Goal: Transaction & Acquisition: Subscribe to service/newsletter

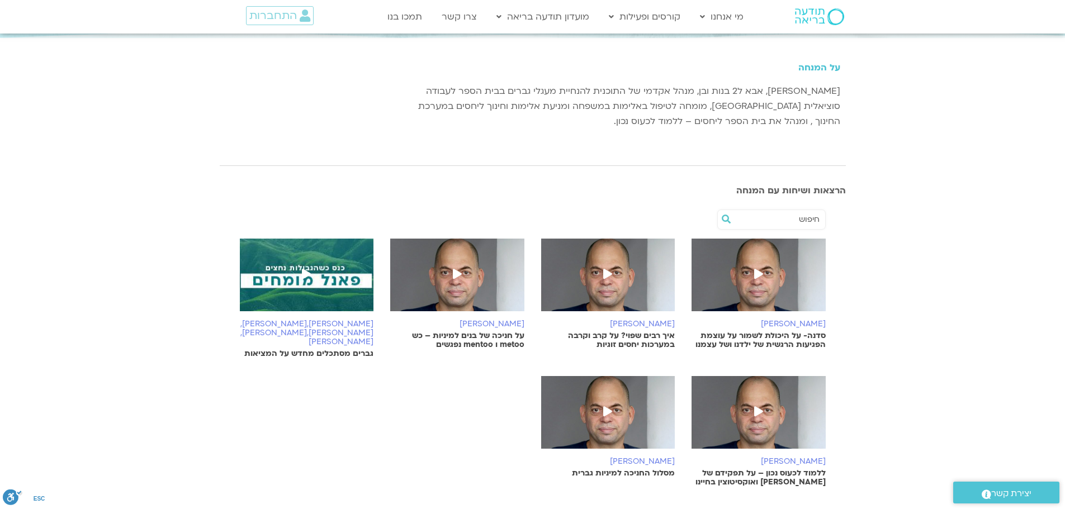
scroll to position [168, 0]
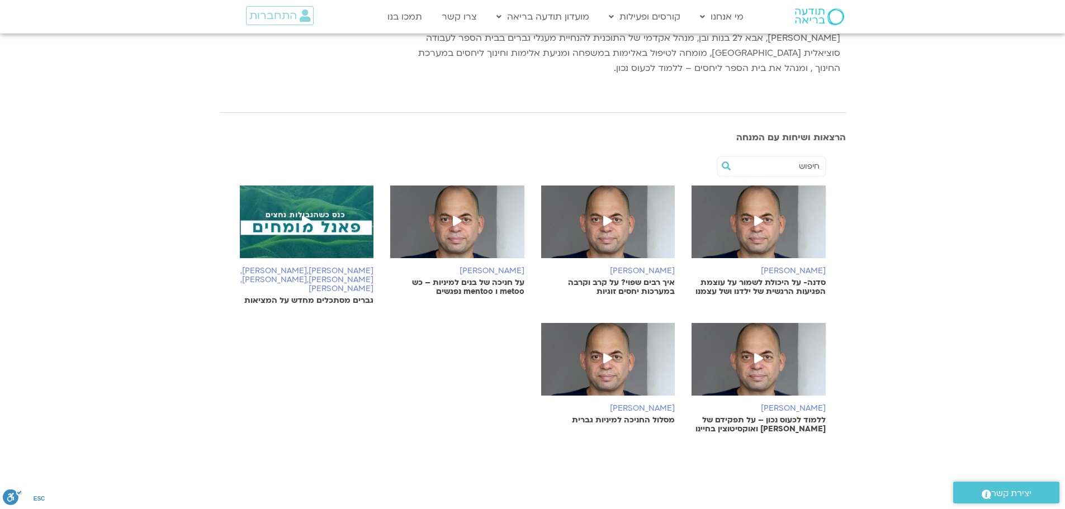
click at [625, 282] on p "איך רבים שפוי? על קרב וקרבה במערכות יחסים זוגיות" at bounding box center [608, 288] width 134 height 18
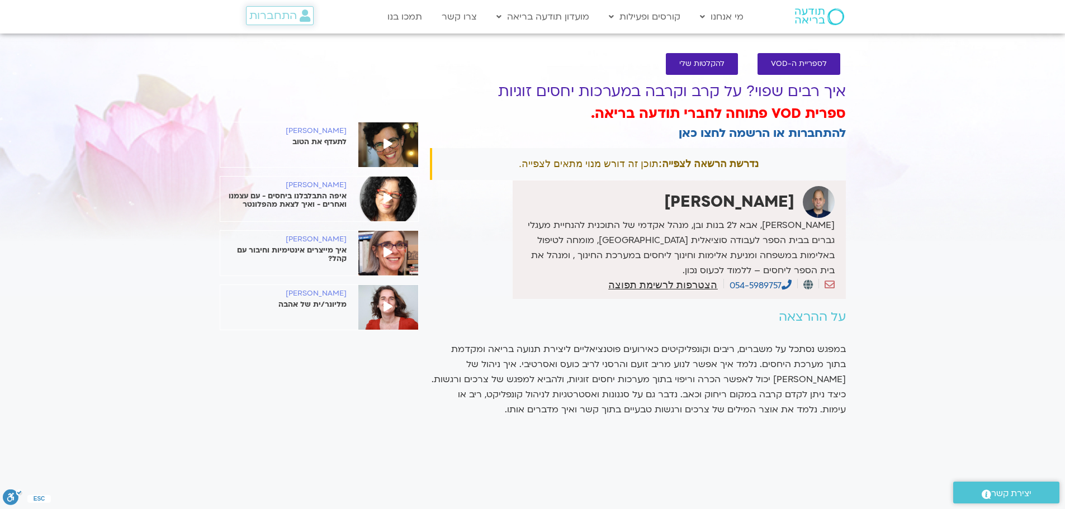
click at [284, 15] on span "התחברות" at bounding box center [273, 16] width 48 height 12
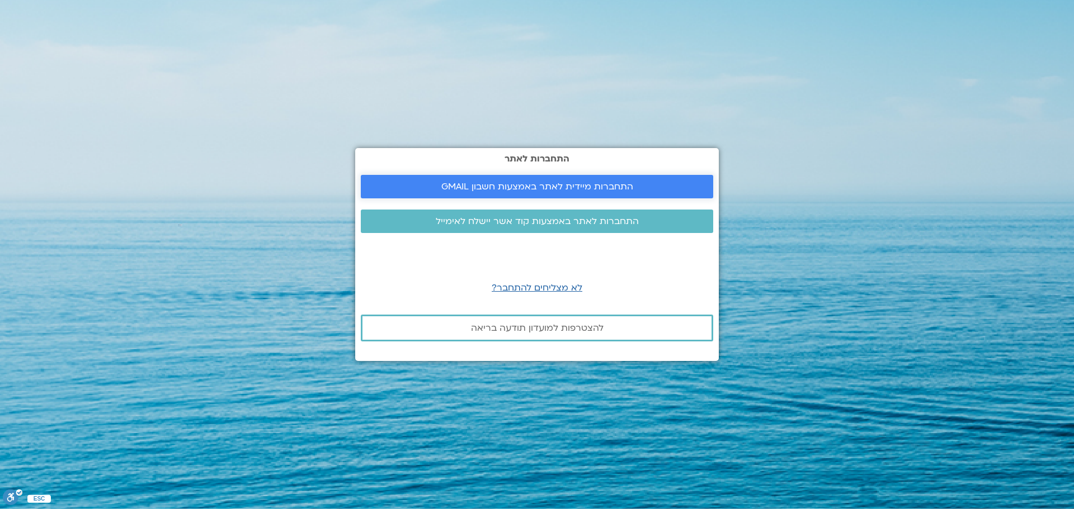
click at [585, 182] on span "התחברות מיידית לאתר באמצעות חשבון GMAIL" at bounding box center [537, 187] width 192 height 10
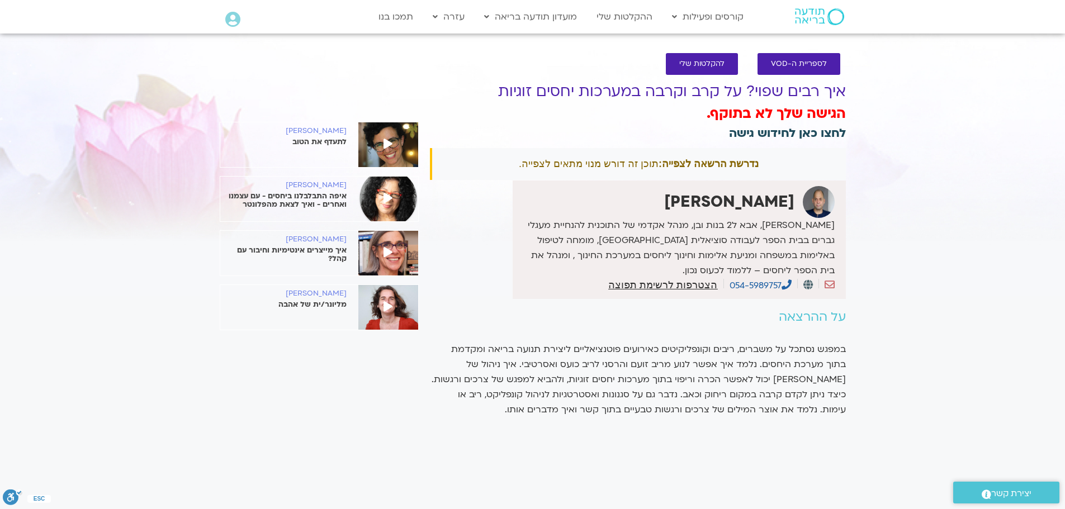
click at [821, 134] on link "לחצו כאן לחידוש גישה" at bounding box center [787, 133] width 117 height 16
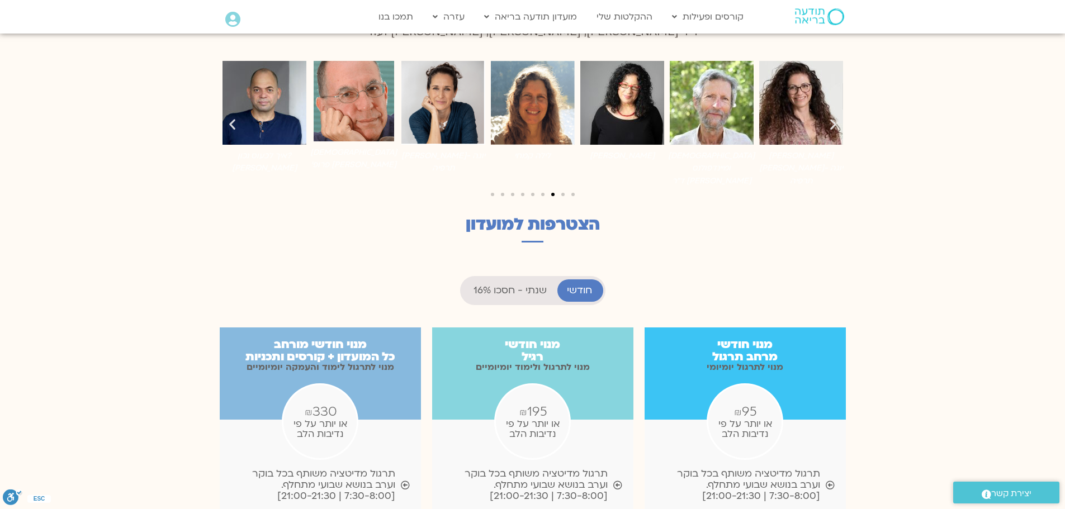
scroll to position [895, 0]
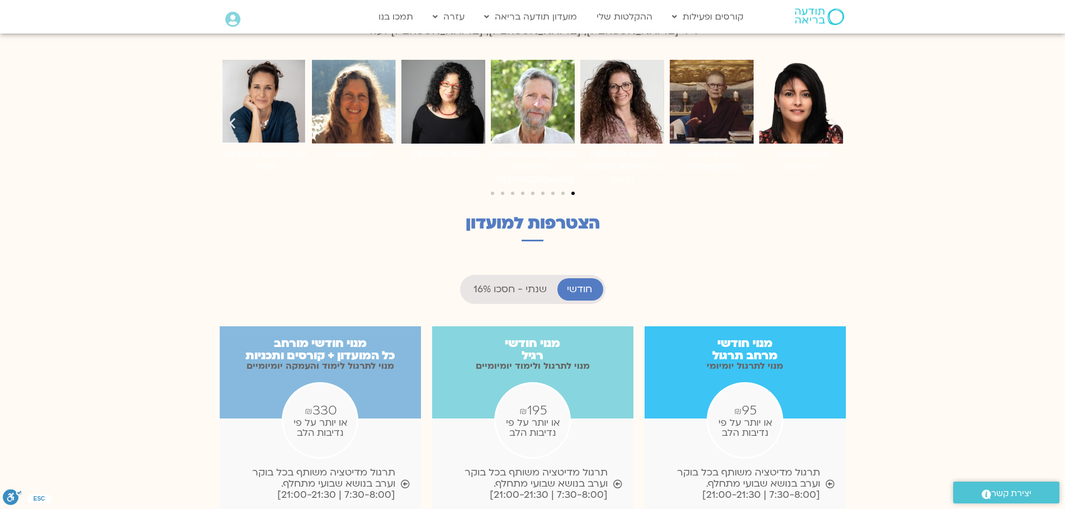
drag, startPoint x: 523, startPoint y: 253, endPoint x: 649, endPoint y: 266, distance: 126.5
click at [524, 284] on span "שנתי - חסכו 16%" at bounding box center [510, 289] width 73 height 11
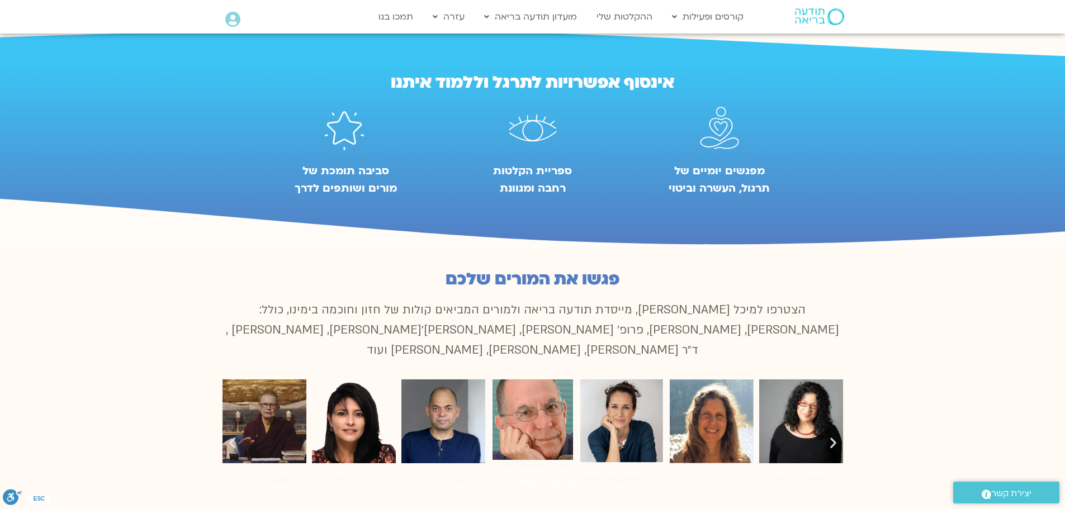
scroll to position [224, 0]
